Goal: Task Accomplishment & Management: Manage account settings

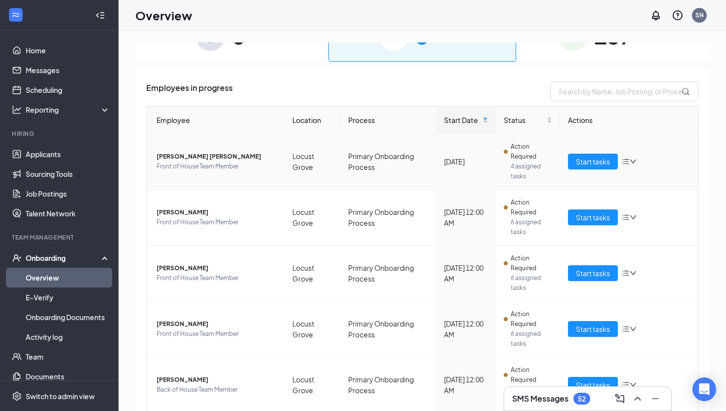
scroll to position [34, 0]
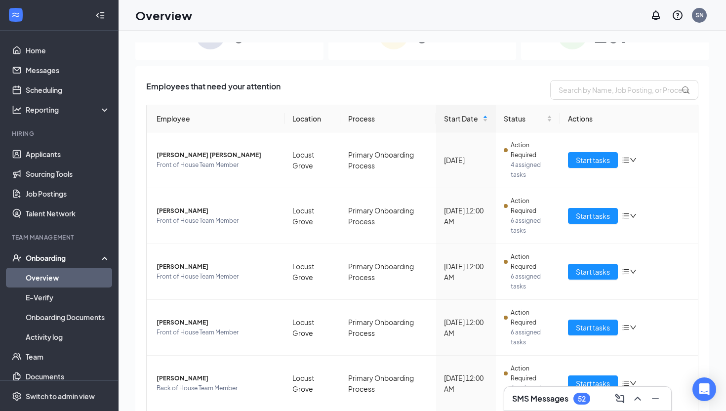
click at [48, 276] on link "Overview" at bounding box center [68, 278] width 84 height 20
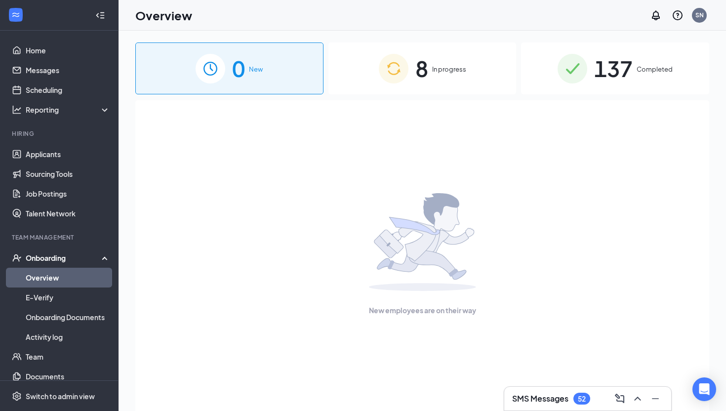
click at [416, 75] on span "8" at bounding box center [421, 68] width 13 height 34
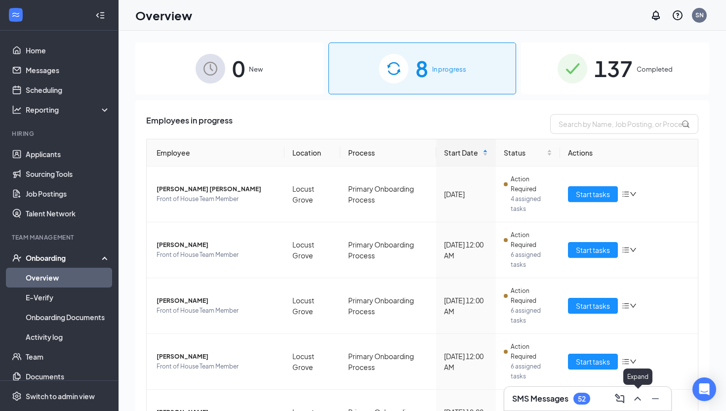
click at [637, 400] on icon "ChevronUp" at bounding box center [638, 399] width 12 height 12
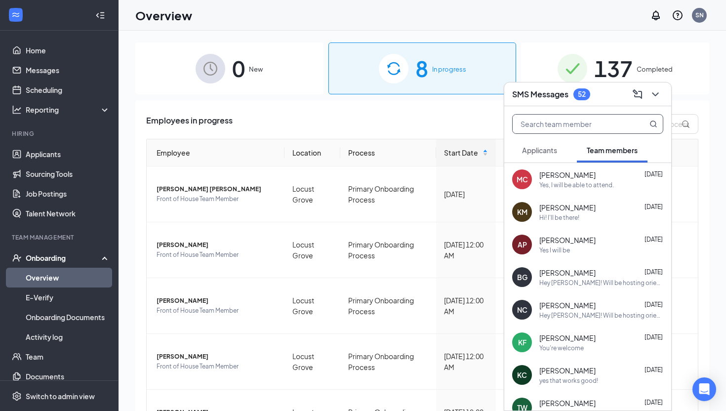
click at [546, 124] on input "text" at bounding box center [571, 124] width 117 height 19
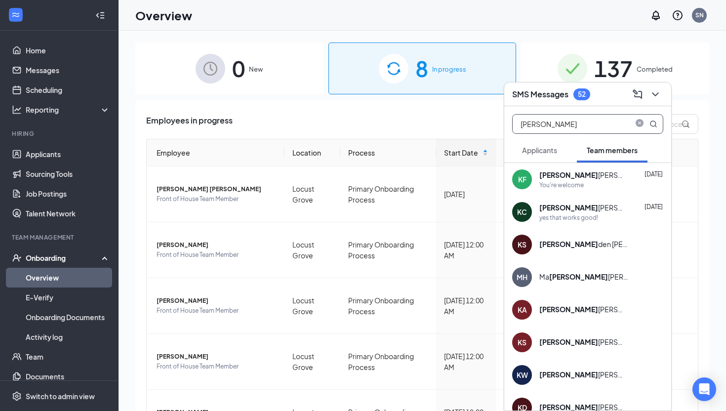
click at [597, 214] on div "yes that works good!" at bounding box center [568, 217] width 59 height 8
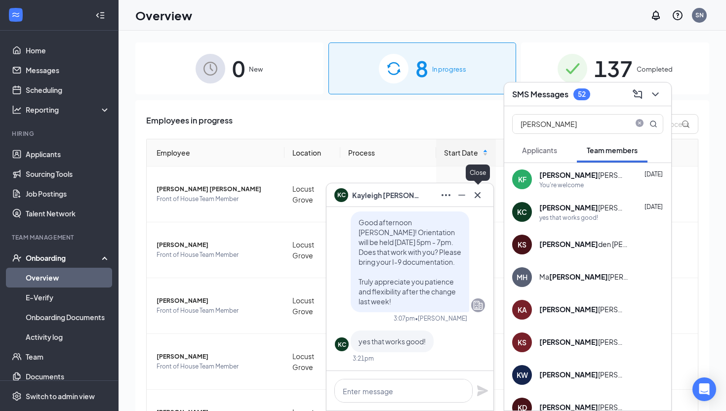
click at [483, 194] on icon "Cross" at bounding box center [478, 195] width 12 height 12
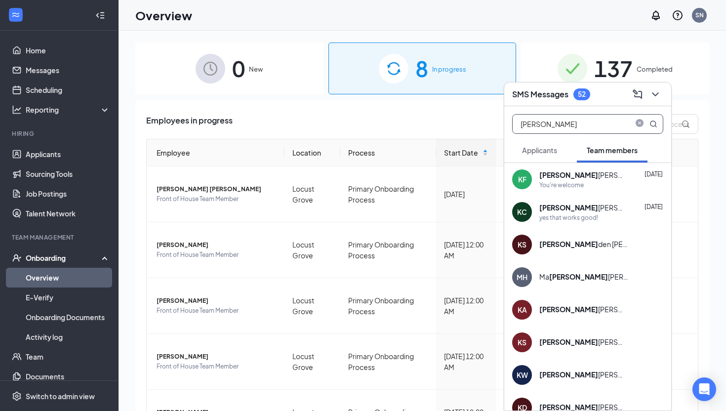
click at [542, 128] on input "[PERSON_NAME]" at bounding box center [571, 124] width 117 height 19
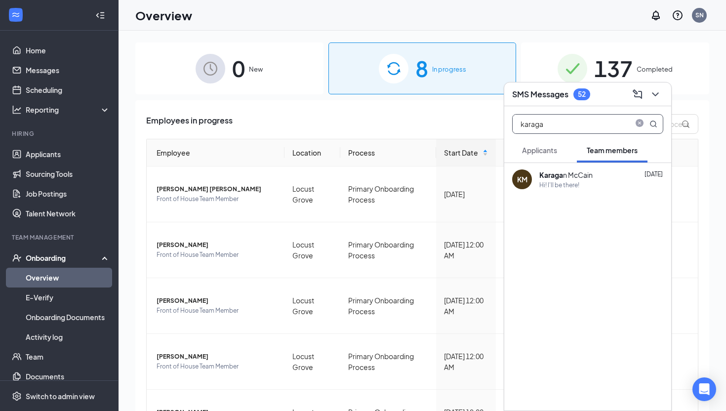
click at [614, 178] on div "[PERSON_NAME] [DATE]" at bounding box center [601, 175] width 124 height 10
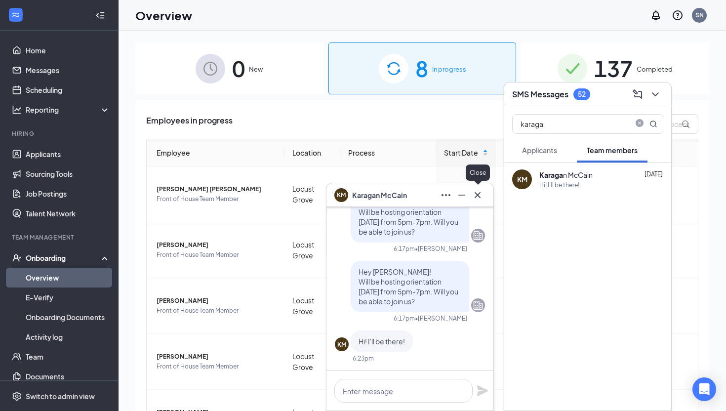
click at [482, 199] on icon "Cross" at bounding box center [478, 195] width 12 height 12
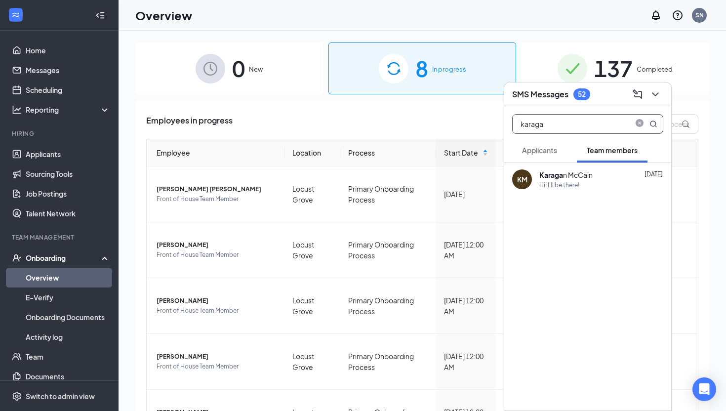
drag, startPoint x: 550, startPoint y: 128, endPoint x: 509, endPoint y: 129, distance: 40.5
click at [509, 129] on div "karaga" at bounding box center [587, 122] width 167 height 32
click at [588, 182] on div "Yes, I will be able to attend." at bounding box center [576, 185] width 75 height 8
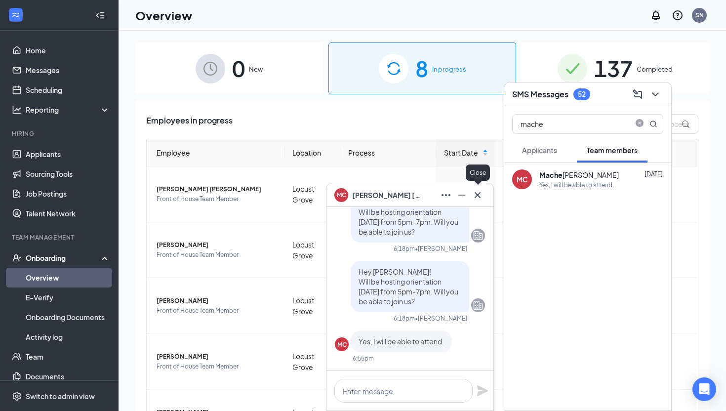
click at [476, 198] on icon "Cross" at bounding box center [478, 195] width 12 height 12
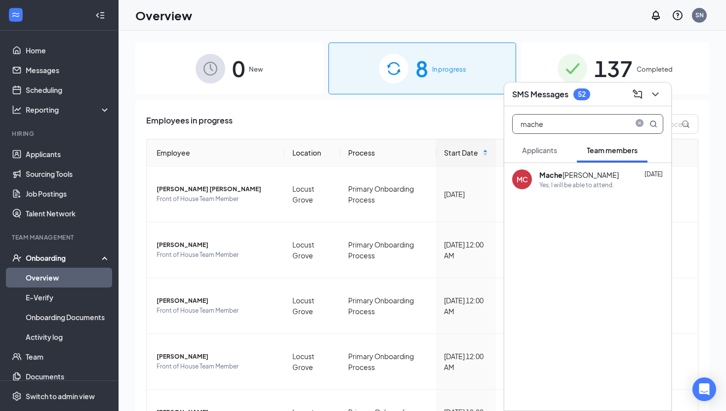
drag, startPoint x: 548, startPoint y: 128, endPoint x: 512, endPoint y: 128, distance: 35.6
click at [512, 128] on span "mache" at bounding box center [587, 124] width 151 height 20
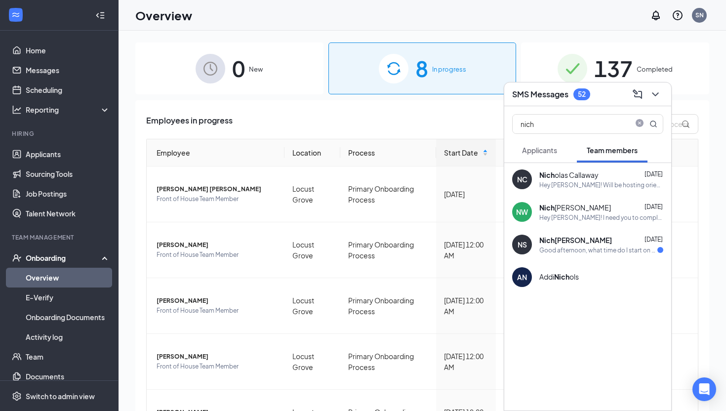
click at [565, 170] on div "Nich olas Callaway" at bounding box center [568, 175] width 59 height 10
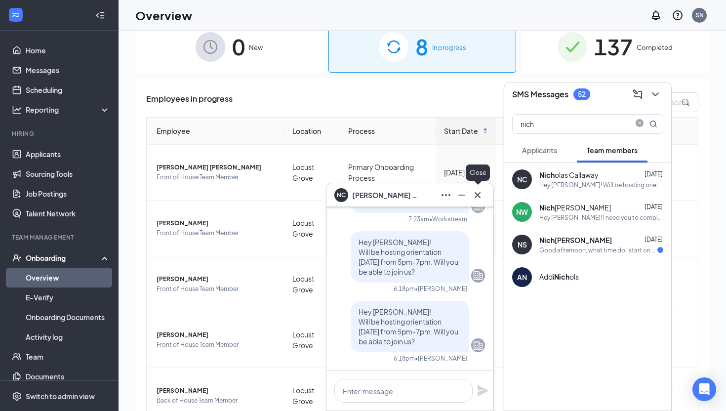
click at [481, 188] on button at bounding box center [478, 195] width 16 height 16
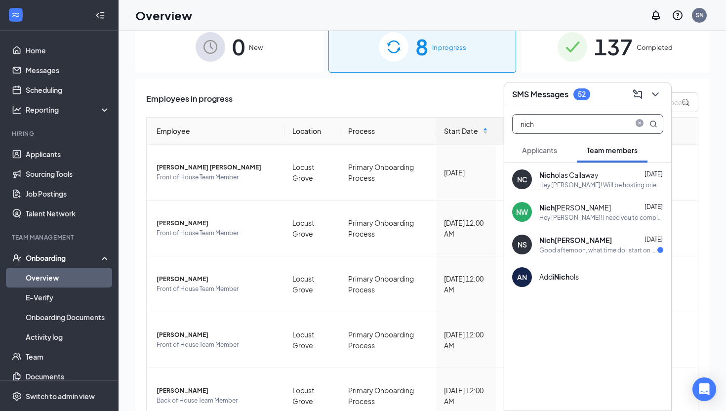
drag, startPoint x: 551, startPoint y: 125, endPoint x: 502, endPoint y: 125, distance: 49.4
click at [502, 125] on div "SMS Messages 52 nich Applicants Team members NC Nich olas Callaway [DATE] Hey […" at bounding box center [422, 221] width 607 height 425
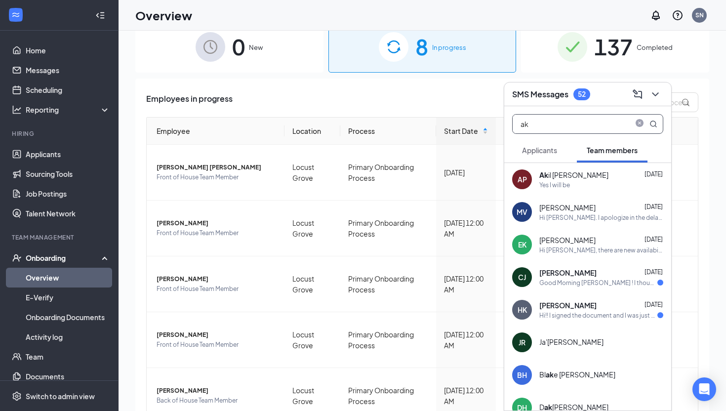
click at [558, 184] on div "Yes I will be" at bounding box center [554, 185] width 31 height 8
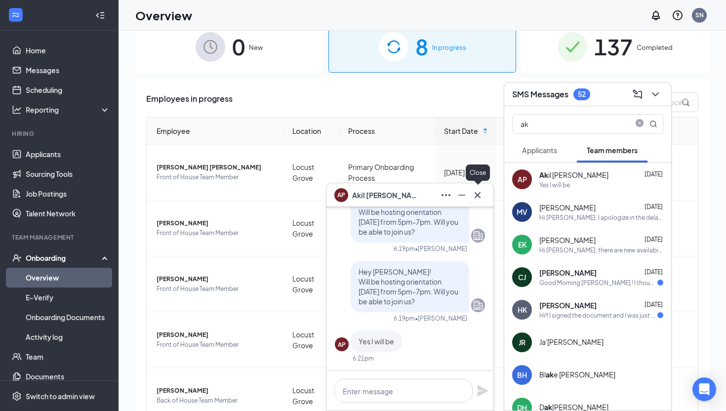
click at [478, 199] on icon "Cross" at bounding box center [478, 195] width 12 height 12
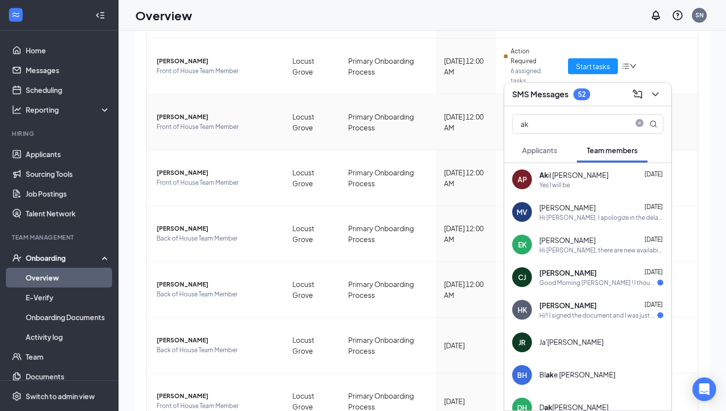
scroll to position [163, 0]
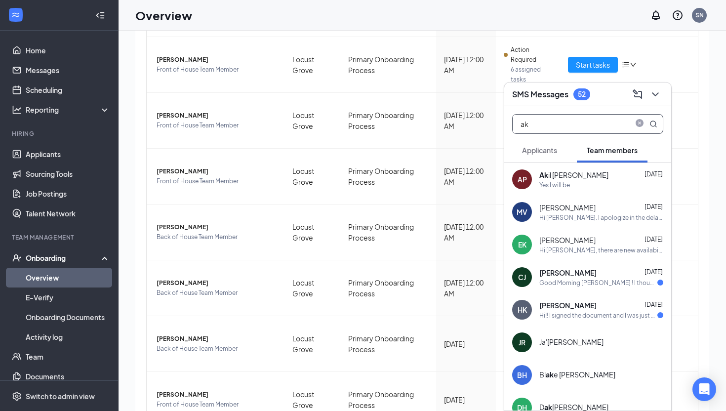
drag, startPoint x: 535, startPoint y: 123, endPoint x: 519, endPoint y: 123, distance: 16.8
click at [519, 123] on input "ak" at bounding box center [571, 124] width 117 height 19
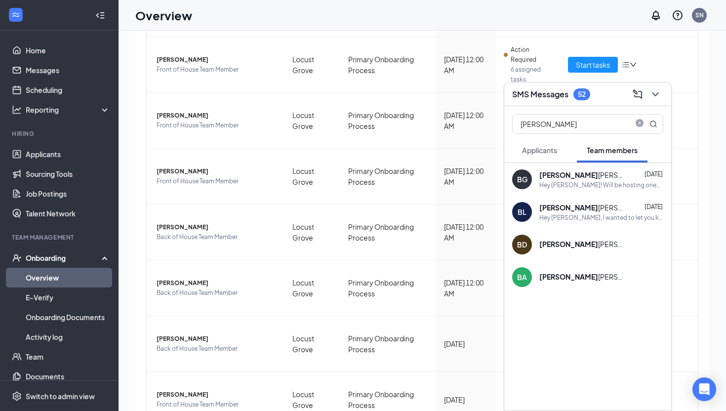
click at [565, 173] on b "[PERSON_NAME]" at bounding box center [568, 174] width 59 height 9
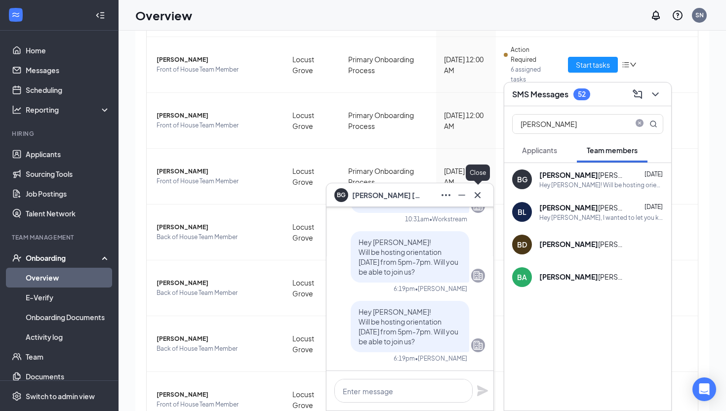
click at [477, 196] on icon "Cross" at bounding box center [478, 195] width 6 height 6
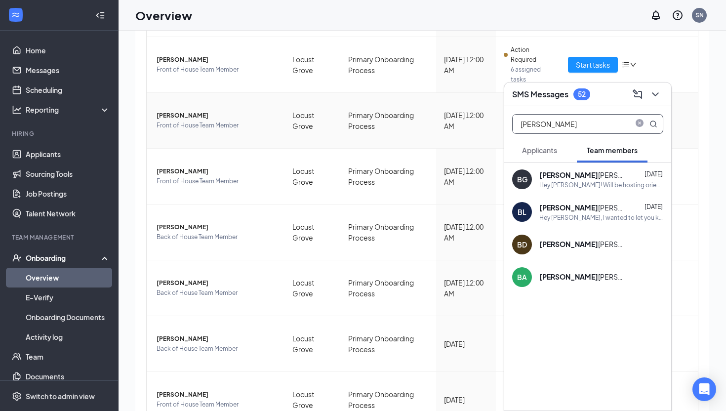
drag, startPoint x: 555, startPoint y: 124, endPoint x: 494, endPoint y: 124, distance: 60.8
click at [494, 124] on div "SMS Messages 52 [PERSON_NAME] Applicants Team members BG [PERSON_NAME] [DATE] H…" at bounding box center [422, 221] width 607 height 425
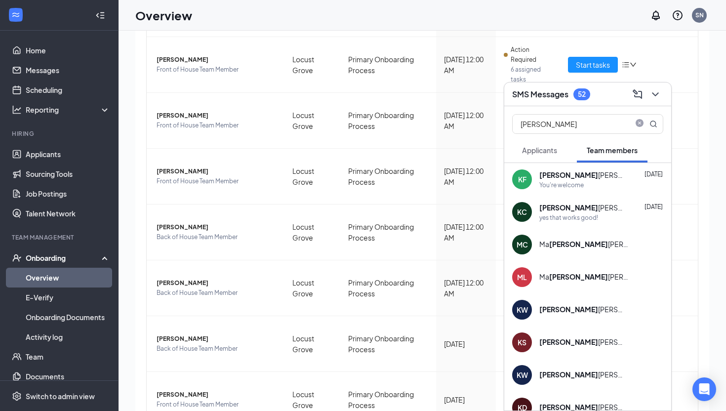
click at [555, 175] on div "[PERSON_NAME] [PERSON_NAME]" at bounding box center [583, 175] width 89 height 10
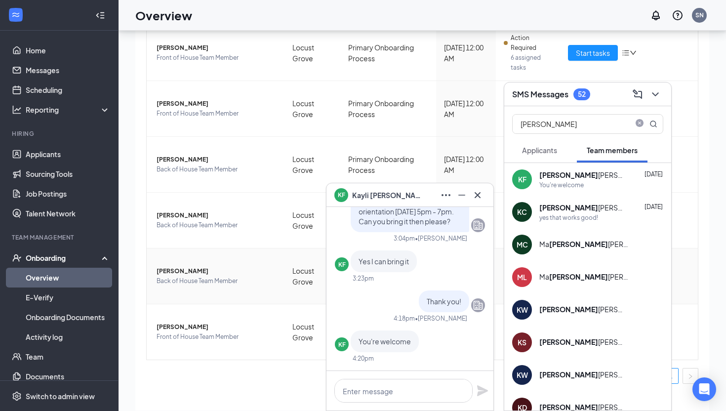
scroll to position [236, 0]
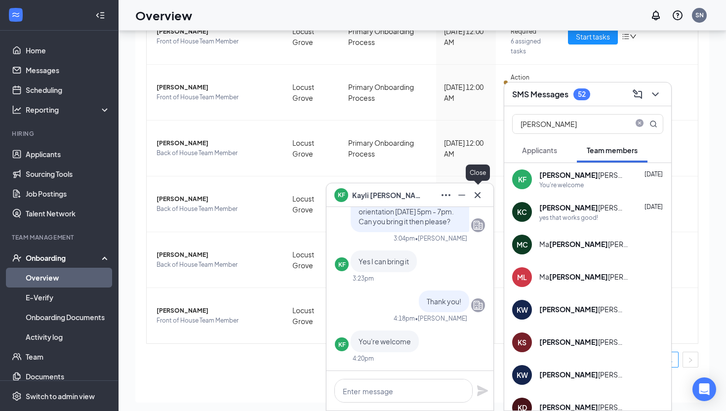
click at [479, 193] on icon "Cross" at bounding box center [478, 195] width 6 height 6
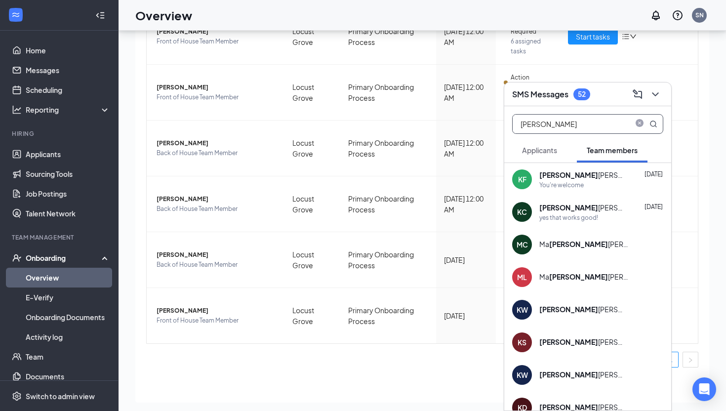
drag, startPoint x: 547, startPoint y: 124, endPoint x: 507, endPoint y: 123, distance: 40.0
click at [507, 123] on div "[PERSON_NAME]" at bounding box center [587, 122] width 167 height 32
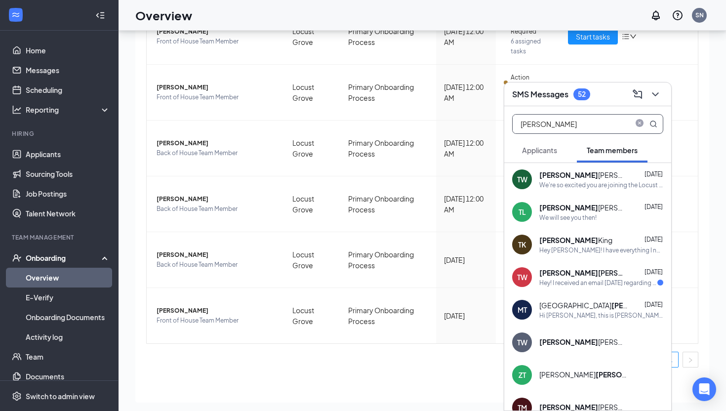
type input "[PERSON_NAME]"
click at [556, 178] on b "[PERSON_NAME]" at bounding box center [568, 174] width 59 height 9
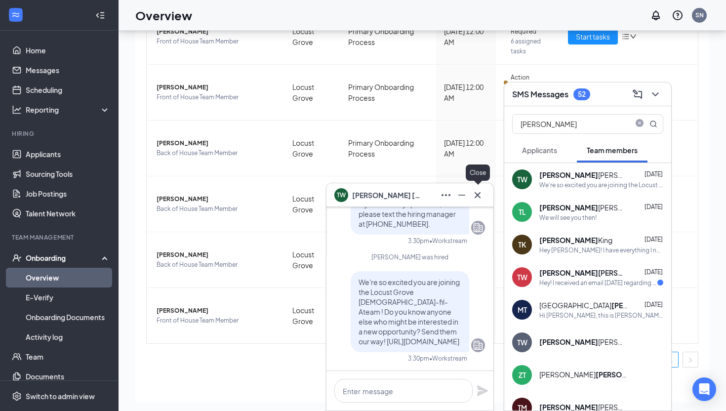
click at [479, 197] on icon "Cross" at bounding box center [478, 195] width 6 height 6
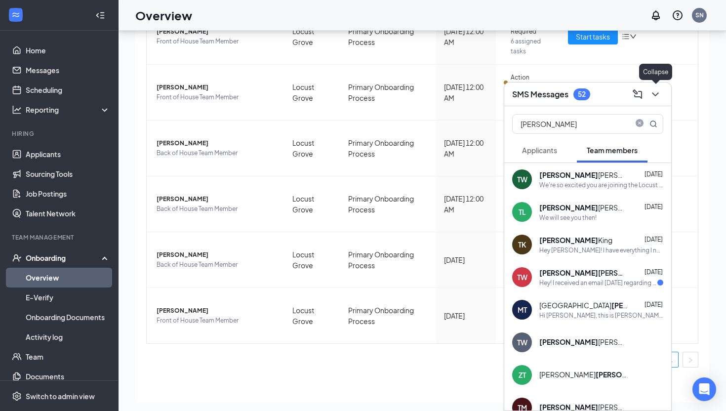
click at [657, 89] on icon "ChevronDown" at bounding box center [655, 94] width 12 height 12
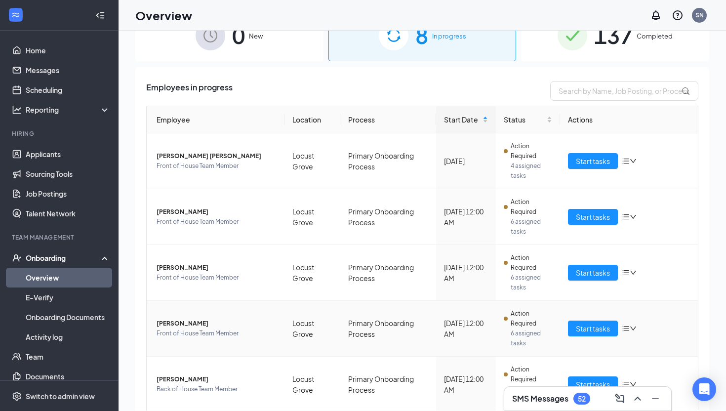
scroll to position [0, 0]
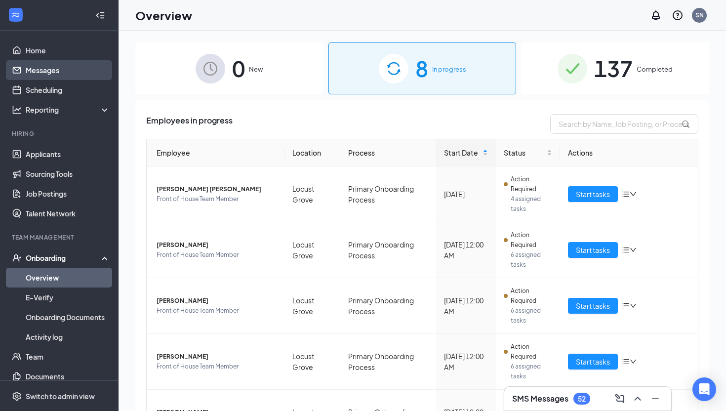
click at [40, 76] on link "Messages" at bounding box center [68, 70] width 84 height 20
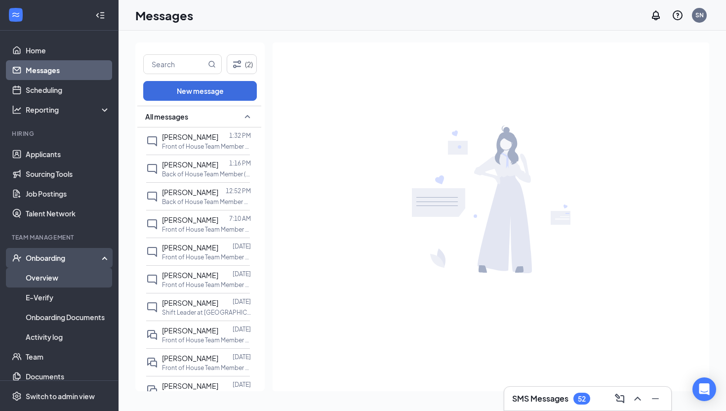
click at [57, 282] on link "Overview" at bounding box center [68, 278] width 84 height 20
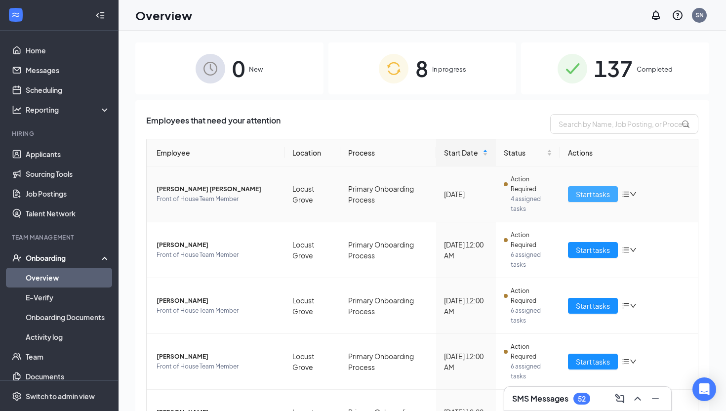
click at [583, 198] on span "Start tasks" at bounding box center [593, 194] width 34 height 11
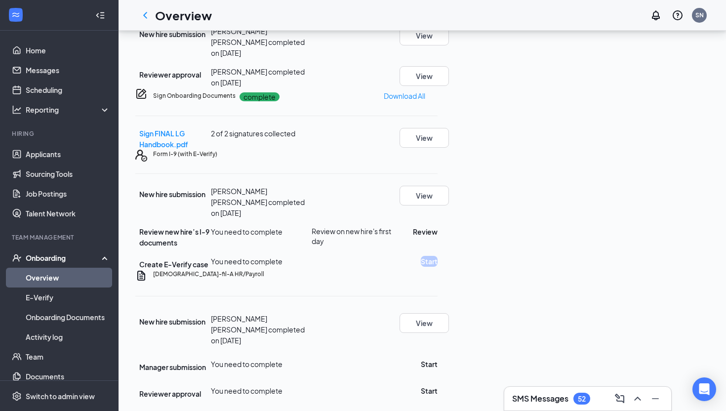
scroll to position [531, 0]
click at [145, 16] on icon "ChevronLeft" at bounding box center [145, 15] width 12 height 12
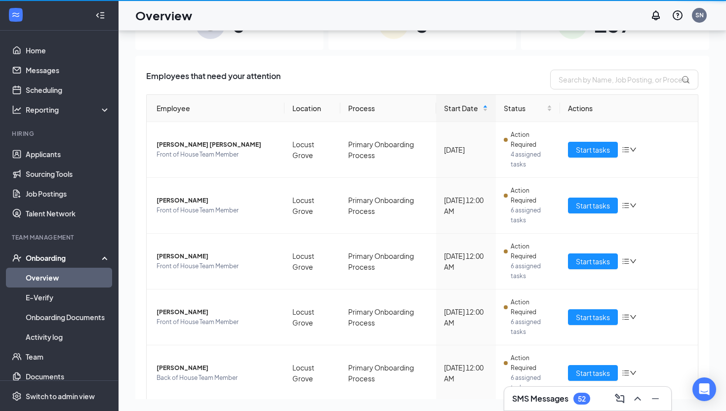
scroll to position [44, 0]
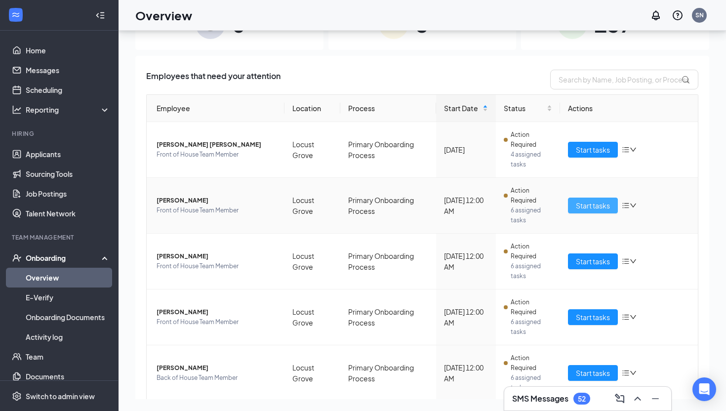
click at [597, 205] on span "Start tasks" at bounding box center [593, 205] width 34 height 11
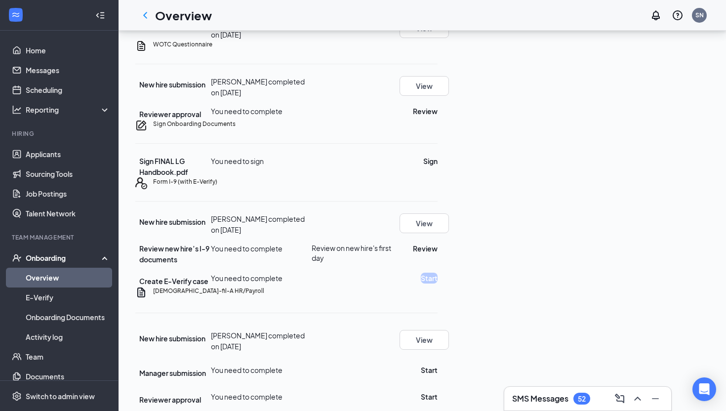
scroll to position [294, 0]
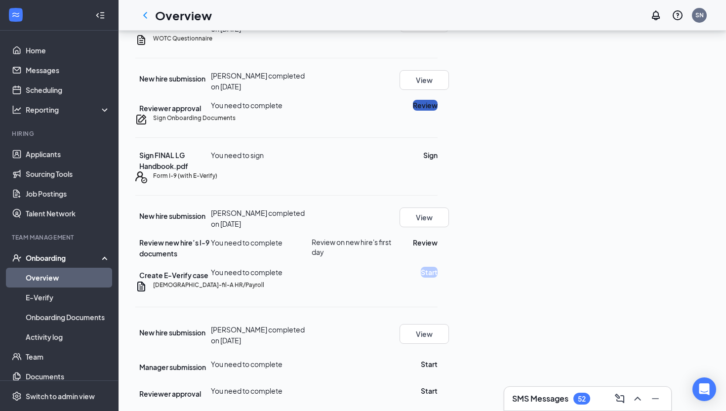
click at [438, 111] on button "Review" at bounding box center [425, 105] width 25 height 11
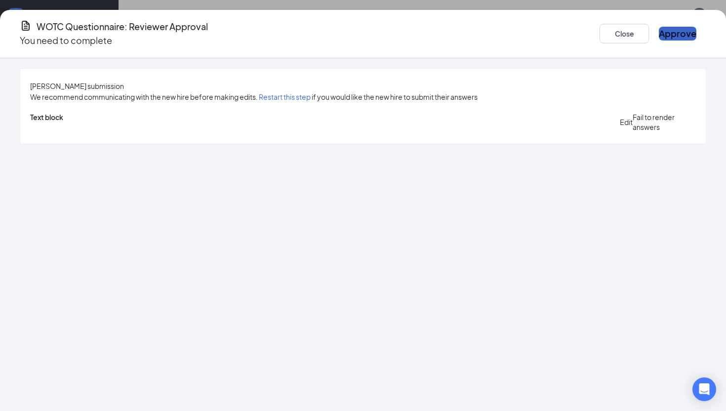
click at [659, 37] on button "Approve" at bounding box center [678, 34] width 38 height 14
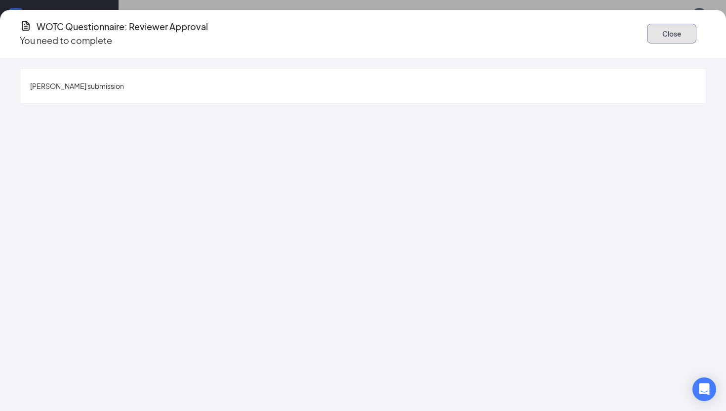
click at [647, 37] on button "Close" at bounding box center [671, 34] width 49 height 20
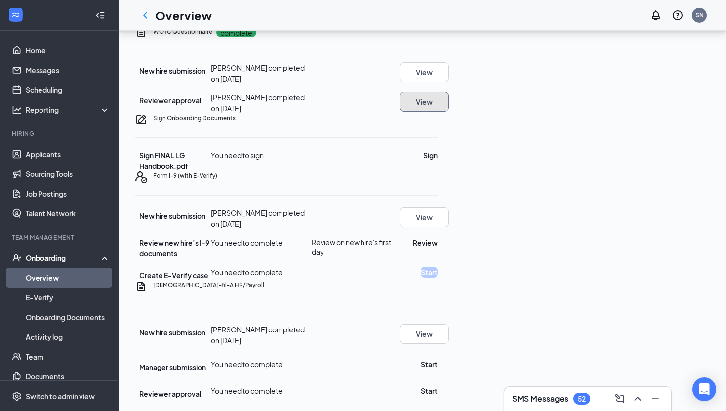
scroll to position [450, 0]
click at [438, 161] on button "Sign" at bounding box center [430, 155] width 14 height 11
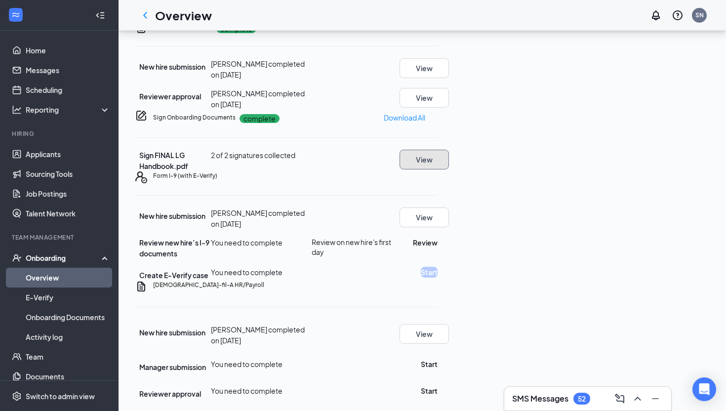
scroll to position [531, 0]
click at [146, 13] on icon "ChevronLeft" at bounding box center [145, 15] width 12 height 12
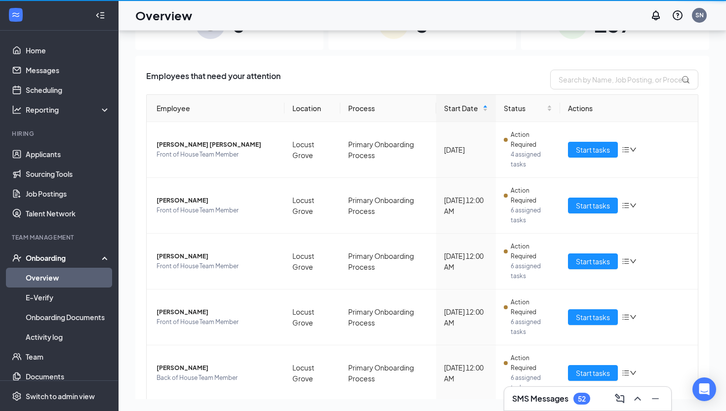
scroll to position [44, 0]
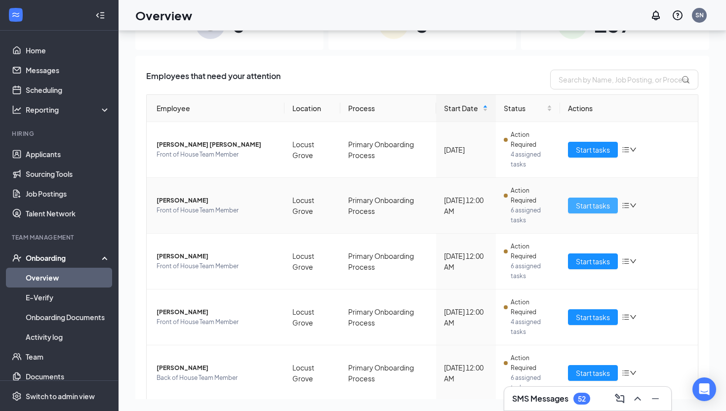
click at [586, 207] on span "Start tasks" at bounding box center [593, 205] width 34 height 11
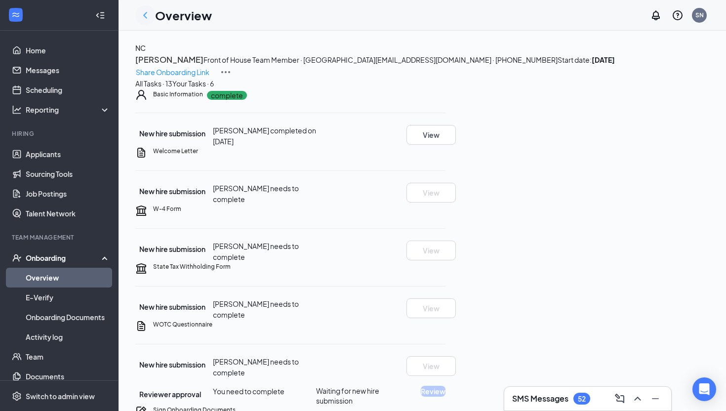
click at [144, 12] on icon "ChevronLeft" at bounding box center [145, 15] width 12 height 12
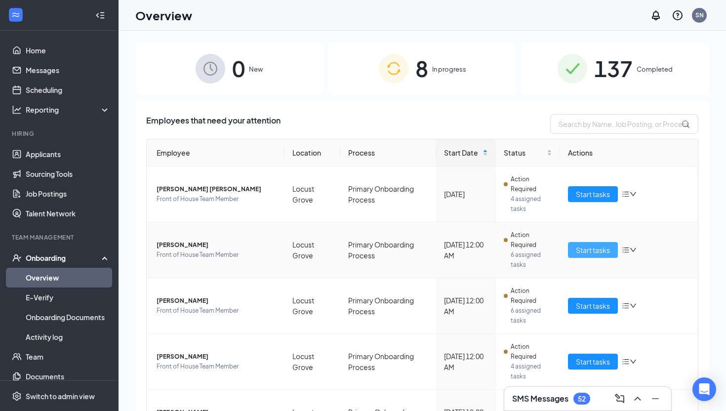
click at [582, 253] on span "Start tasks" at bounding box center [593, 249] width 34 height 11
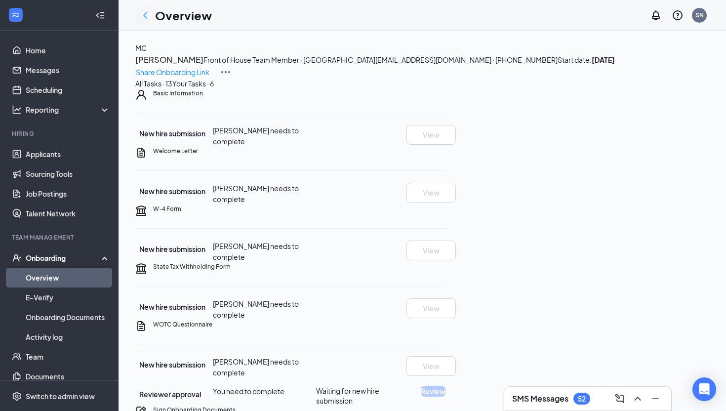
click at [144, 13] on icon "ChevronLeft" at bounding box center [145, 15] width 12 height 12
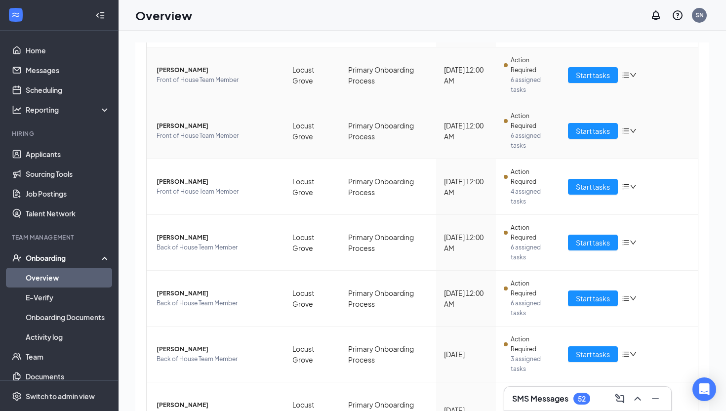
scroll to position [178, 0]
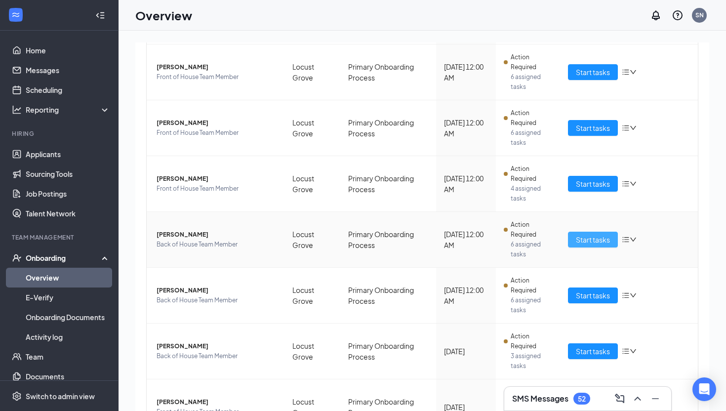
click at [601, 240] on span "Start tasks" at bounding box center [593, 239] width 34 height 11
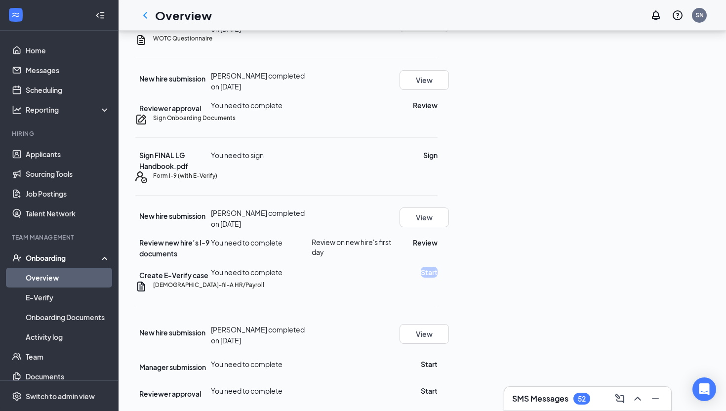
scroll to position [376, 0]
click at [438, 111] on button "Review" at bounding box center [425, 105] width 25 height 11
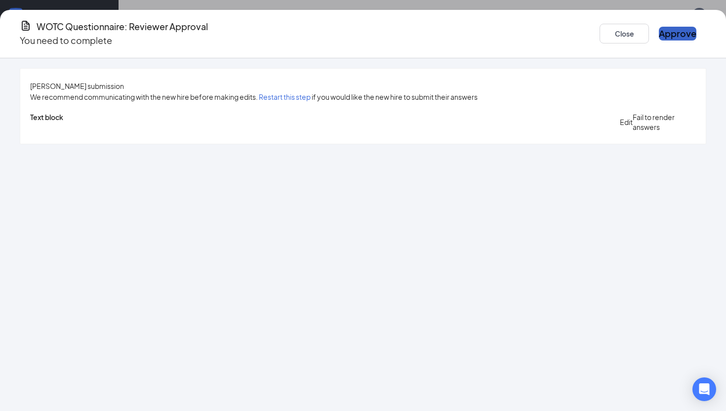
click at [659, 32] on button "Approve" at bounding box center [678, 34] width 38 height 14
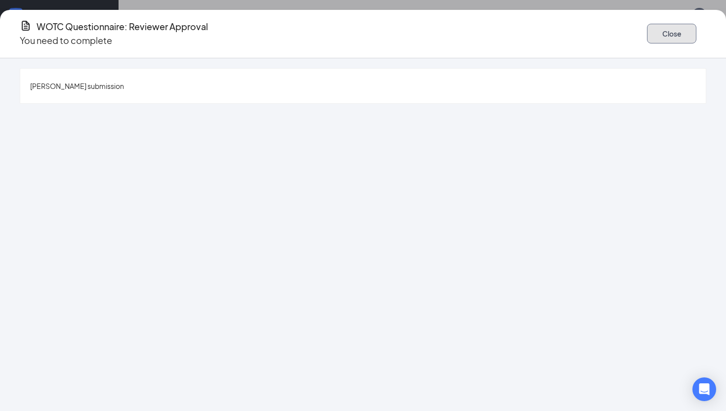
click at [647, 32] on button "Close" at bounding box center [671, 34] width 49 height 20
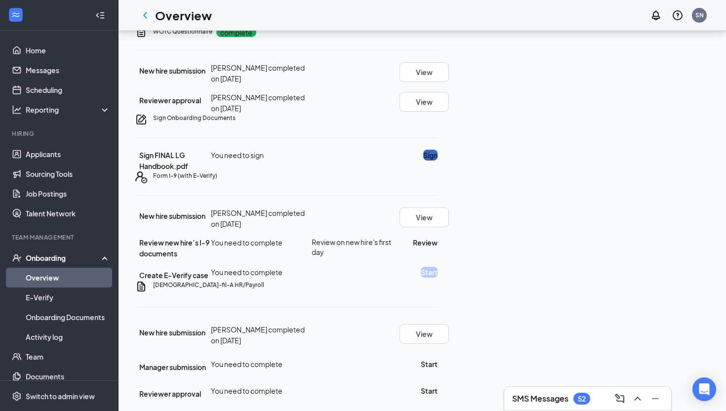
click at [438, 161] on button "Sign" at bounding box center [430, 155] width 14 height 11
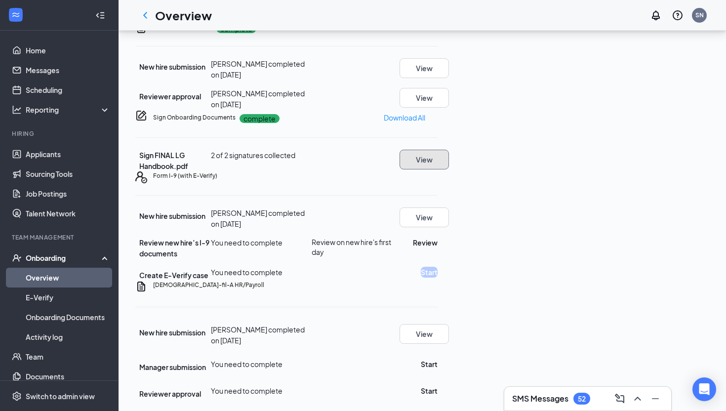
scroll to position [531, 0]
click at [48, 281] on link "Overview" at bounding box center [68, 278] width 84 height 20
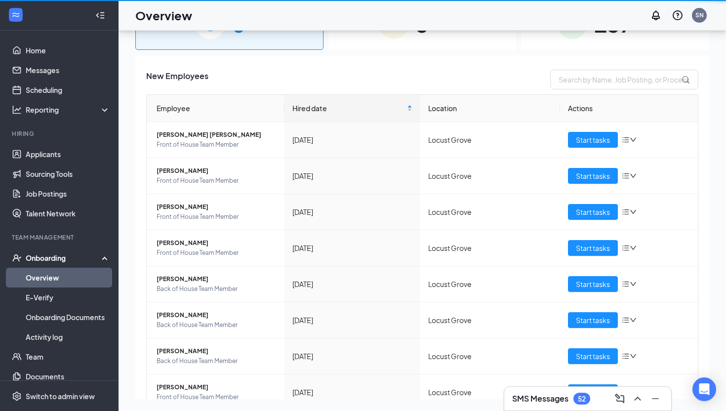
scroll to position [44, 0]
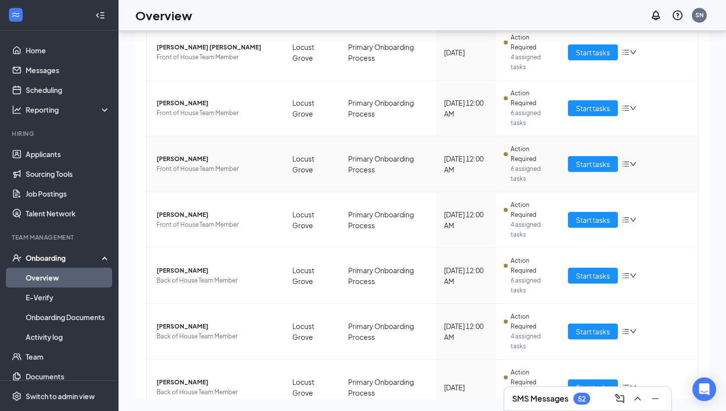
scroll to position [100, 0]
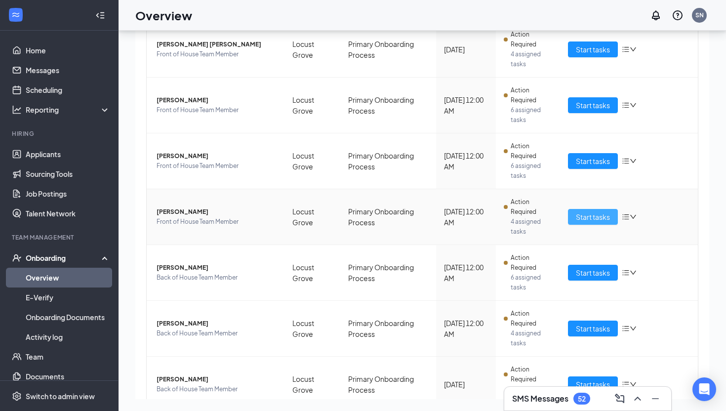
click at [598, 223] on button "Start tasks" at bounding box center [593, 217] width 50 height 16
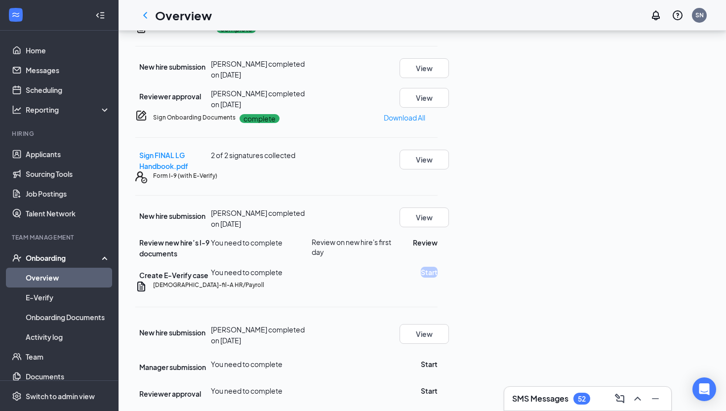
scroll to position [531, 0]
click at [142, 12] on icon "ChevronLeft" at bounding box center [145, 15] width 12 height 12
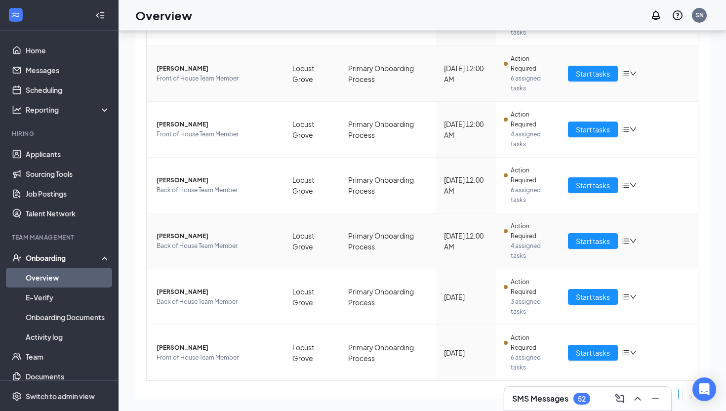
scroll to position [189, 0]
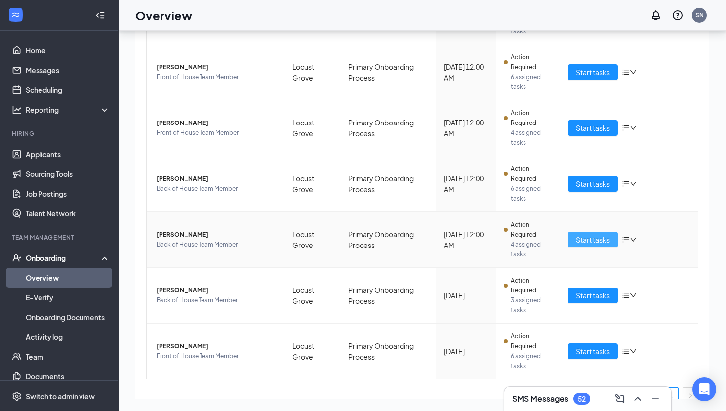
click at [584, 241] on span "Start tasks" at bounding box center [593, 239] width 34 height 11
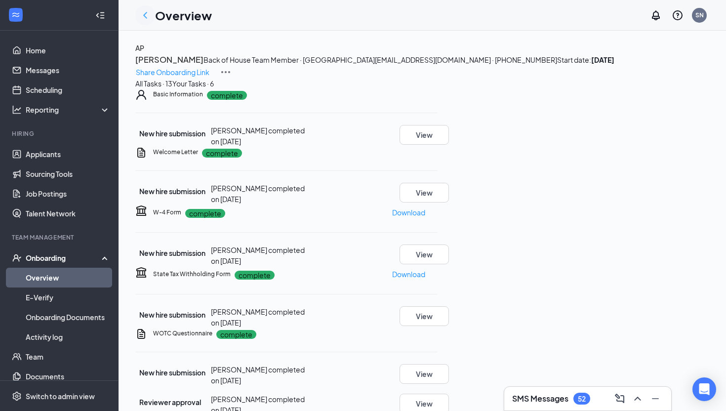
click at [146, 20] on icon "ChevronLeft" at bounding box center [145, 15] width 12 height 12
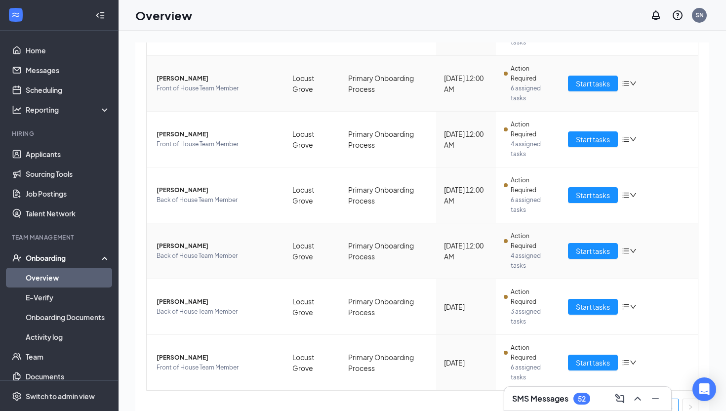
scroll to position [236, 0]
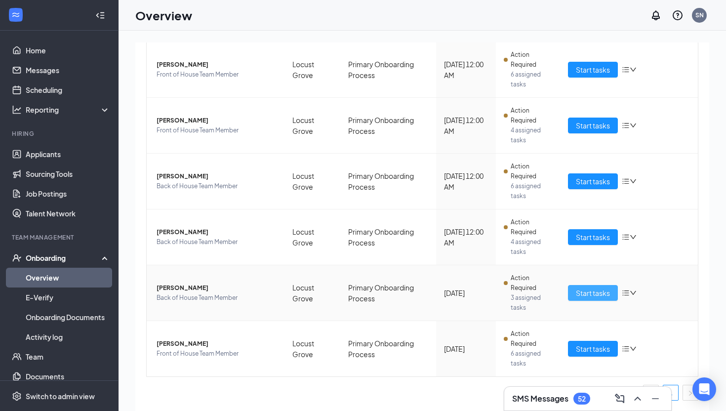
click at [607, 296] on span "Start tasks" at bounding box center [593, 292] width 34 height 11
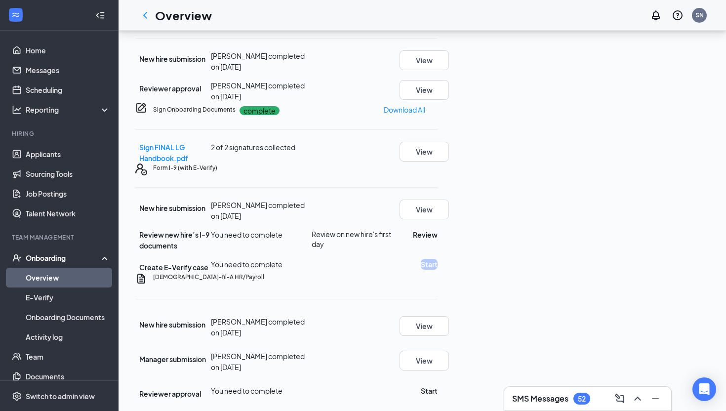
scroll to position [504, 0]
click at [54, 276] on link "Overview" at bounding box center [68, 278] width 84 height 20
